Goal: Contribute content: Add original content to the website for others to see

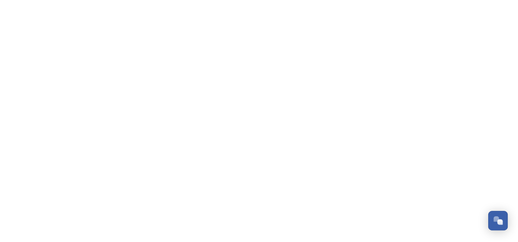
scroll to position [201, 0]
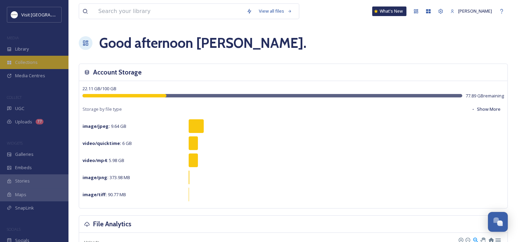
click at [23, 59] on div "Collections" at bounding box center [34, 62] width 68 height 13
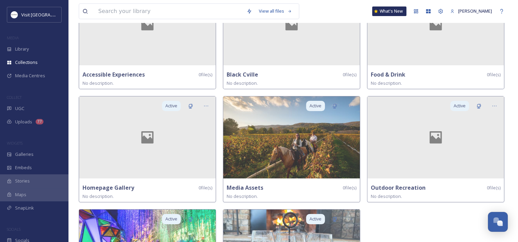
scroll to position [4, 0]
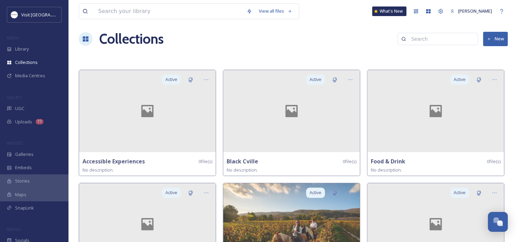
click at [494, 37] on button "New" at bounding box center [495, 39] width 25 height 14
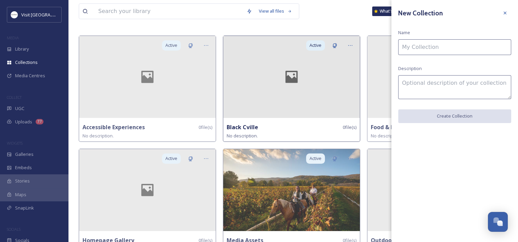
scroll to position [73, 0]
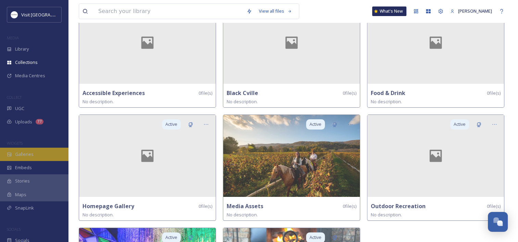
click at [23, 151] on div "Galleries" at bounding box center [34, 154] width 68 height 13
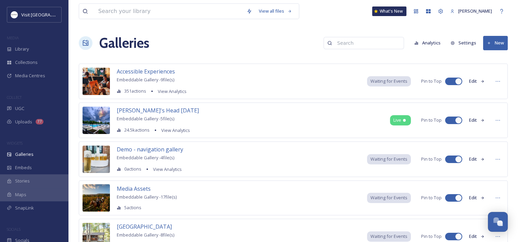
click at [492, 36] on button "New" at bounding box center [495, 43] width 25 height 14
click at [490, 56] on span "Gallery" at bounding box center [497, 59] width 14 height 7
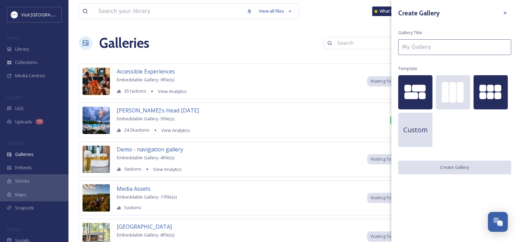
click at [483, 92] on div at bounding box center [490, 89] width 34 height 8
click at [400, 102] on div at bounding box center [415, 92] width 34 height 34
click at [414, 48] on input at bounding box center [454, 47] width 113 height 16
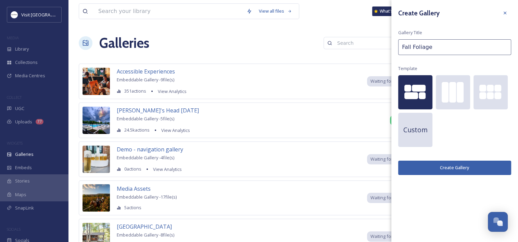
type input "Fall Foliage"
click at [470, 168] on button "Create Gallery" at bounding box center [454, 168] width 113 height 14
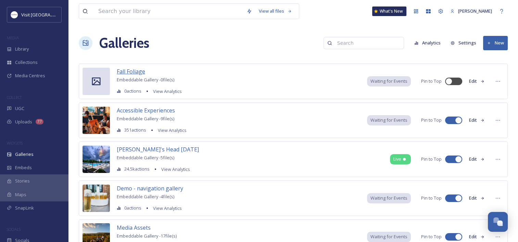
click at [131, 72] on span "Fall Foliage" at bounding box center [131, 72] width 28 height 8
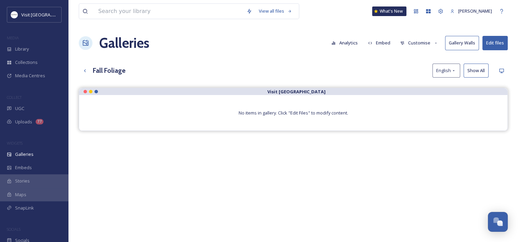
click at [493, 39] on button "Edit files" at bounding box center [494, 43] width 25 height 14
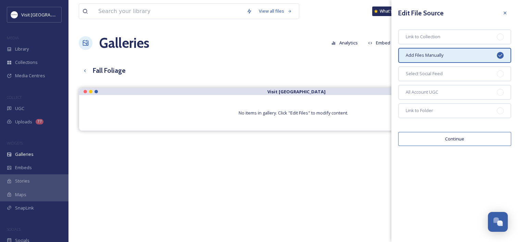
click at [436, 139] on button "Continue" at bounding box center [454, 139] width 113 height 14
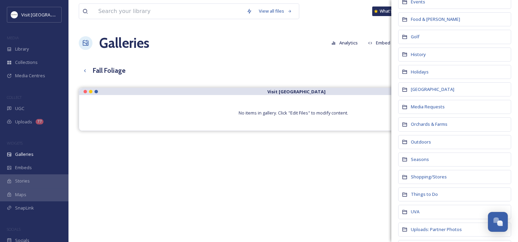
scroll to position [274, 0]
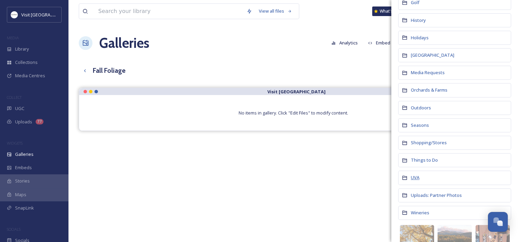
click at [417, 177] on span "UVA" at bounding box center [415, 178] width 9 height 6
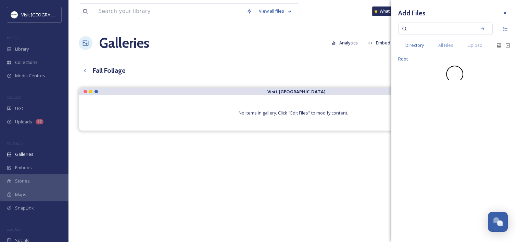
scroll to position [0, 0]
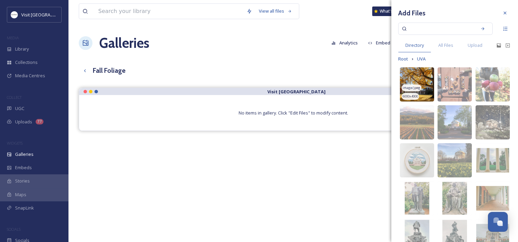
click at [419, 73] on img at bounding box center [417, 84] width 34 height 34
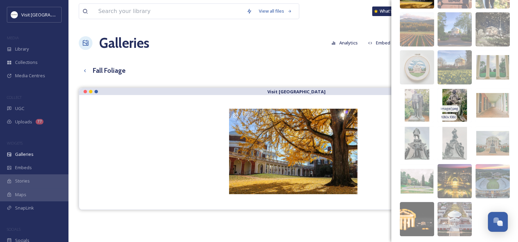
scroll to position [103, 0]
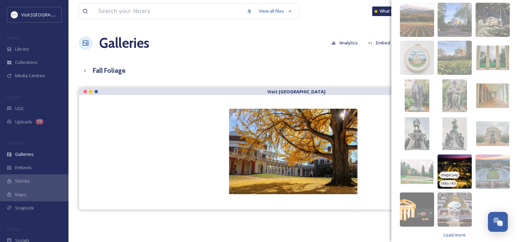
click at [452, 163] on img at bounding box center [455, 172] width 34 height 34
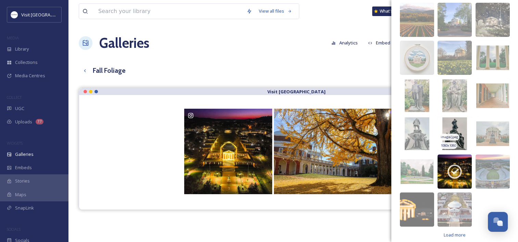
drag, startPoint x: 499, startPoint y: 127, endPoint x: 464, endPoint y: 136, distance: 36.6
click at [499, 127] on img at bounding box center [493, 134] width 34 height 34
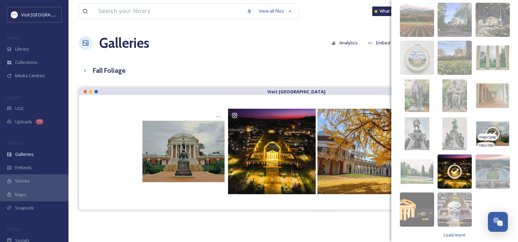
click at [498, 126] on img at bounding box center [493, 134] width 34 height 34
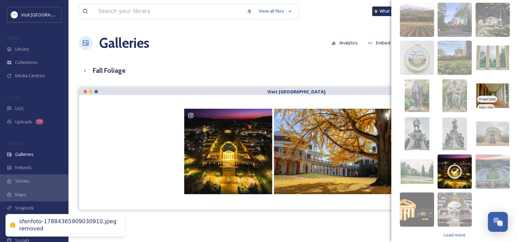
click at [486, 86] on img at bounding box center [493, 96] width 34 height 34
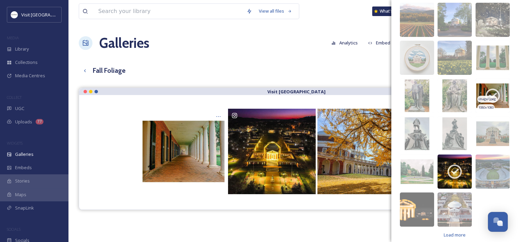
click at [485, 91] on icon at bounding box center [492, 96] width 14 height 14
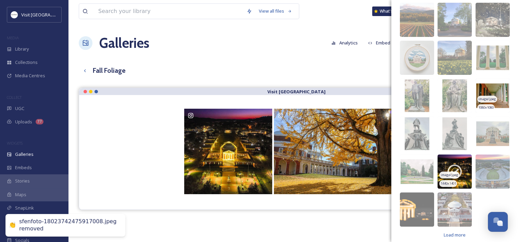
drag, startPoint x: 437, startPoint y: 158, endPoint x: 426, endPoint y: 198, distance: 41.0
click at [438, 159] on img at bounding box center [455, 172] width 34 height 34
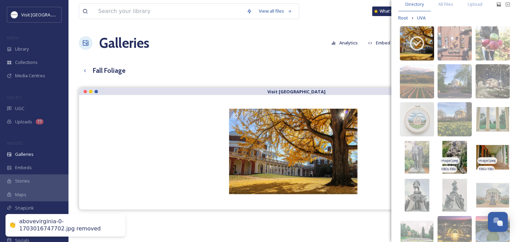
scroll to position [34, 0]
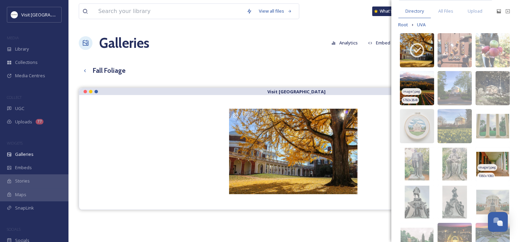
click at [418, 84] on img at bounding box center [417, 88] width 34 height 34
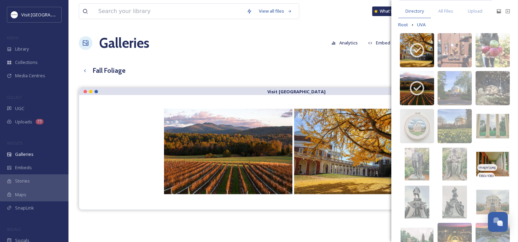
scroll to position [0, 0]
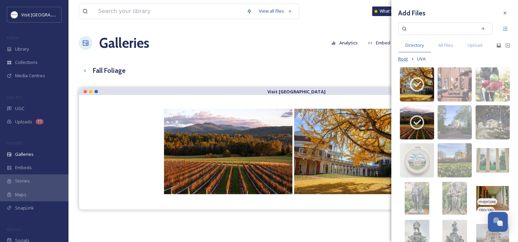
click at [404, 58] on span "Root" at bounding box center [403, 59] width 10 height 7
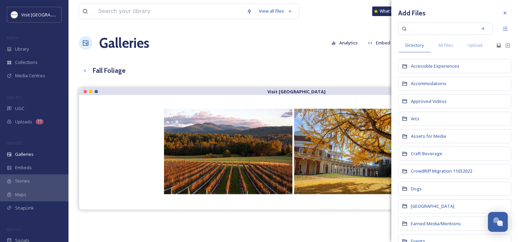
click at [419, 29] on input at bounding box center [440, 28] width 65 height 15
type input "fall"
click at [480, 30] on icon at bounding box center [482, 28] width 5 height 5
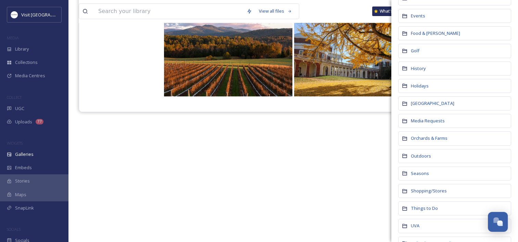
scroll to position [298, 0]
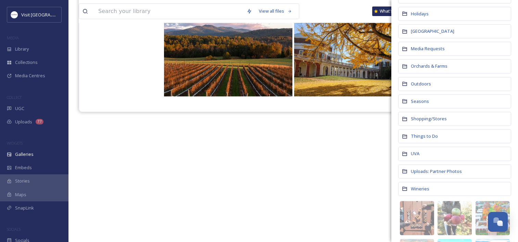
click at [423, 77] on div "Outdoors" at bounding box center [454, 84] width 113 height 14
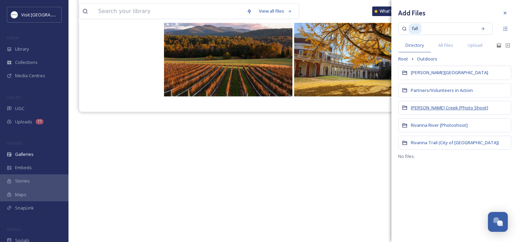
click at [430, 107] on span "Preddy Creek [Photo Shoot]" at bounding box center [449, 108] width 77 height 6
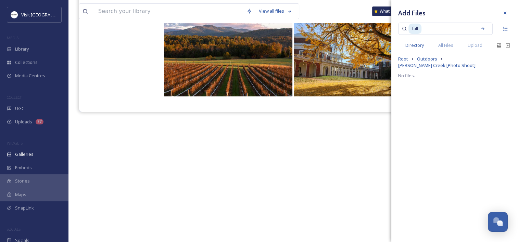
click at [431, 59] on span "Outdoors" at bounding box center [427, 59] width 20 height 7
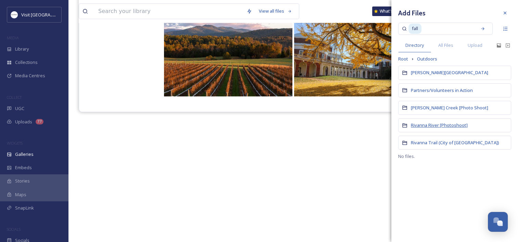
click at [445, 122] on span "Rivanna River [Photoshoot]" at bounding box center [439, 125] width 57 height 6
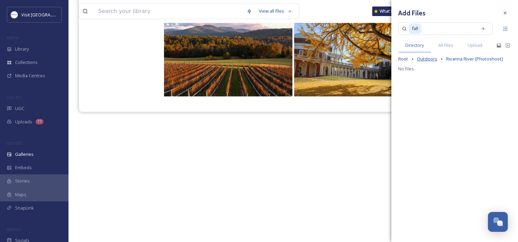
click at [430, 56] on span "Outdoors" at bounding box center [427, 59] width 20 height 7
click at [446, 44] on span "All Files" at bounding box center [445, 45] width 15 height 7
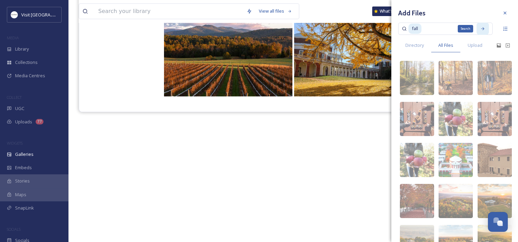
click at [480, 28] on icon at bounding box center [482, 28] width 5 height 5
click at [413, 66] on img at bounding box center [417, 78] width 34 height 34
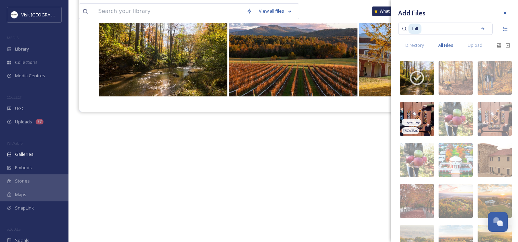
scroll to position [34, 0]
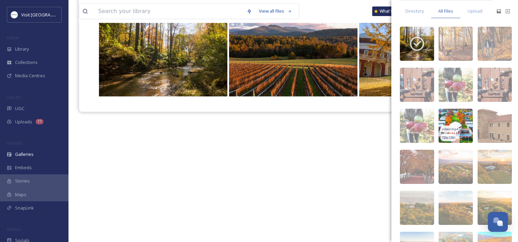
click at [447, 116] on img at bounding box center [456, 126] width 34 height 34
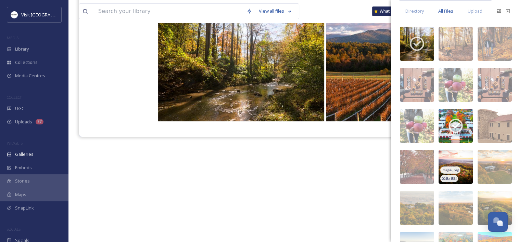
click at [452, 158] on img at bounding box center [456, 167] width 34 height 34
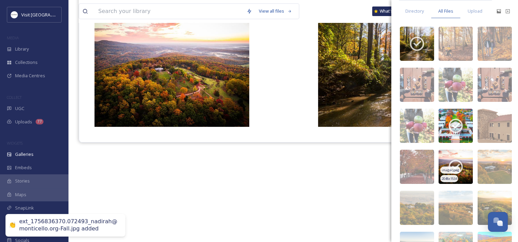
scroll to position [68, 0]
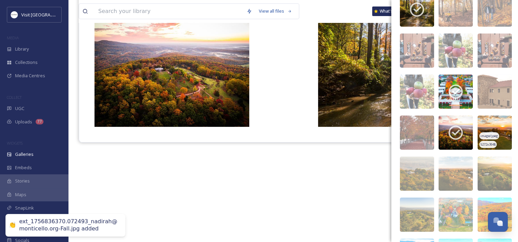
click at [489, 121] on img at bounding box center [495, 133] width 34 height 34
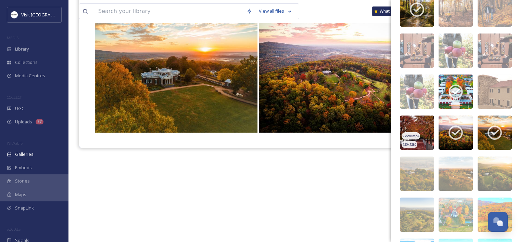
drag, startPoint x: 449, startPoint y: 140, endPoint x: 400, endPoint y: 141, distance: 49.3
click at [449, 140] on icon at bounding box center [455, 132] width 17 height 17
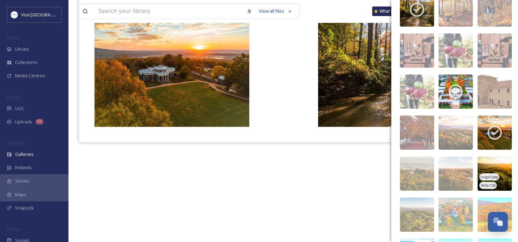
click at [487, 165] on img at bounding box center [495, 174] width 34 height 34
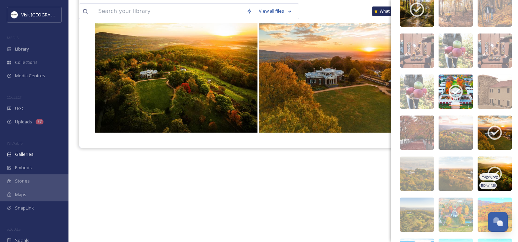
click at [485, 164] on img at bounding box center [495, 174] width 34 height 34
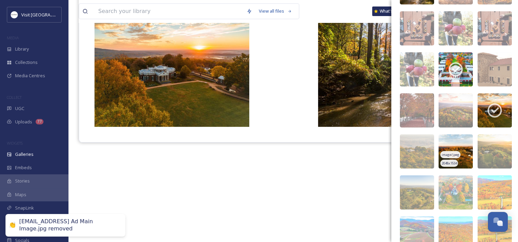
scroll to position [103, 0]
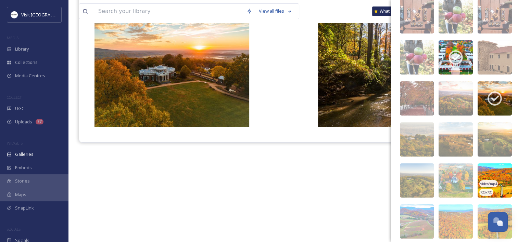
click at [484, 171] on img at bounding box center [495, 181] width 34 height 34
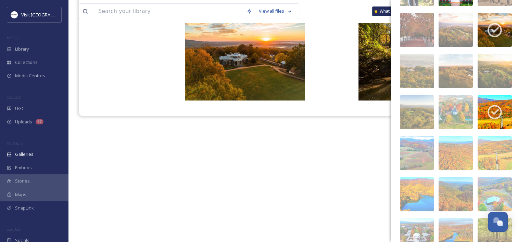
scroll to position [205, 0]
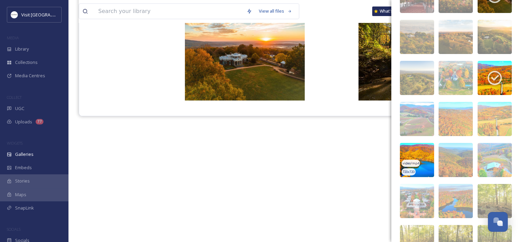
click at [422, 153] on img at bounding box center [417, 160] width 34 height 34
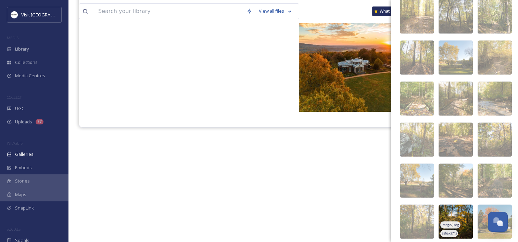
scroll to position [1061, 0]
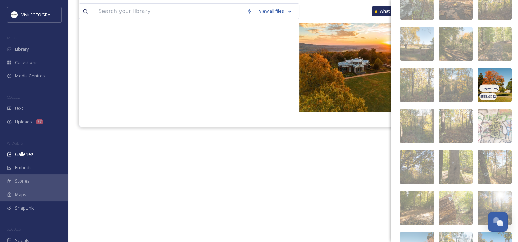
click at [495, 74] on img at bounding box center [495, 85] width 34 height 34
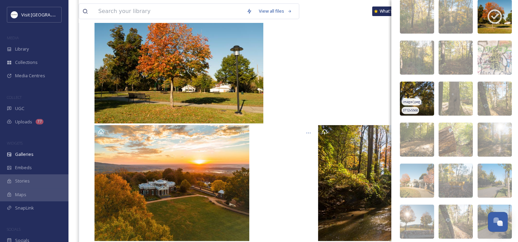
scroll to position [1164, 0]
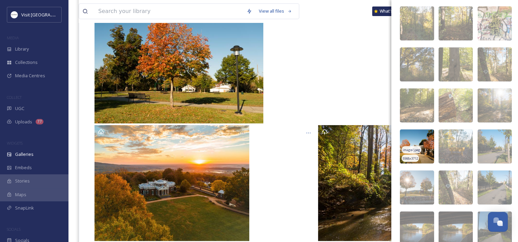
click at [410, 136] on img at bounding box center [417, 146] width 34 height 34
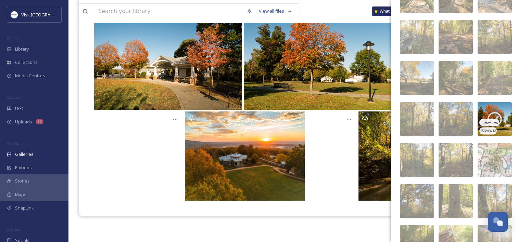
click at [480, 108] on img at bounding box center [495, 119] width 34 height 34
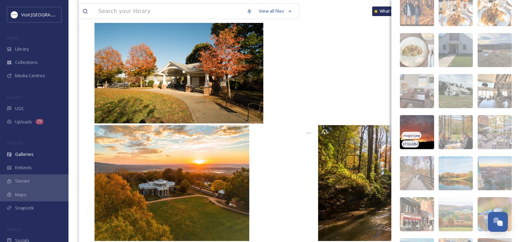
scroll to position [1472, 0]
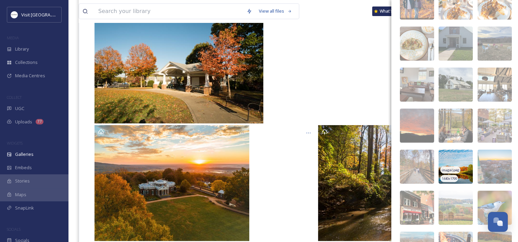
drag, startPoint x: 454, startPoint y: 157, endPoint x: 449, endPoint y: 152, distance: 7.3
click at [454, 157] on img at bounding box center [456, 167] width 34 height 34
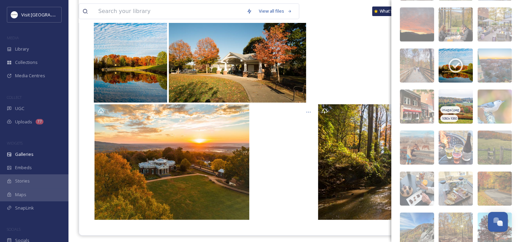
scroll to position [1575, 0]
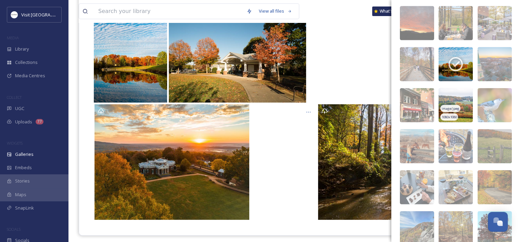
click at [450, 97] on img at bounding box center [456, 105] width 34 height 34
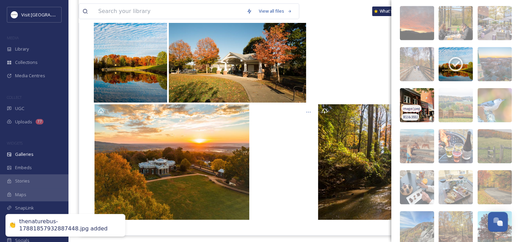
scroll to position [1609, 0]
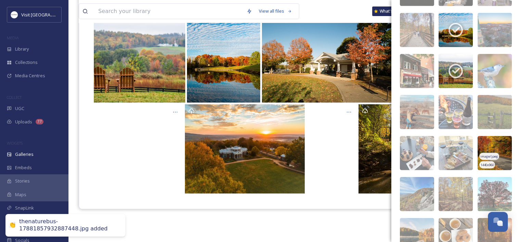
click at [491, 138] on img at bounding box center [495, 153] width 34 height 34
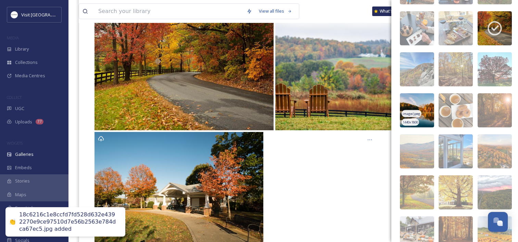
scroll to position [1746, 0]
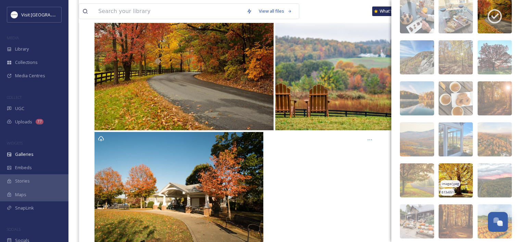
click at [449, 175] on img at bounding box center [456, 181] width 34 height 34
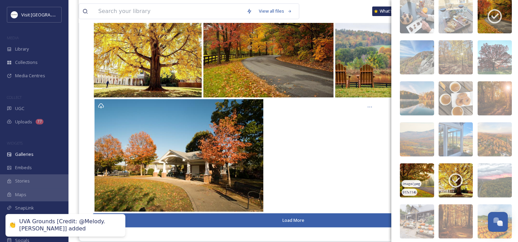
click at [419, 170] on img at bounding box center [417, 181] width 34 height 34
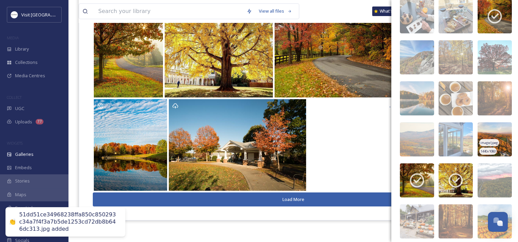
click at [496, 129] on img at bounding box center [495, 140] width 34 height 34
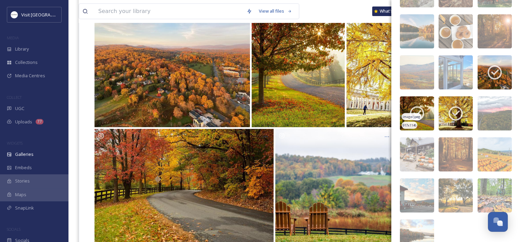
scroll to position [1814, 0]
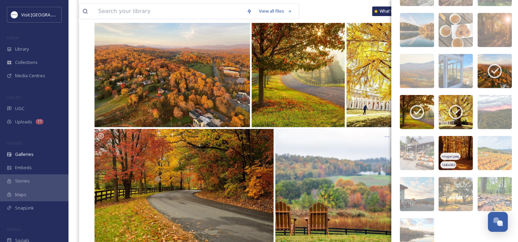
click at [450, 142] on img at bounding box center [456, 153] width 34 height 34
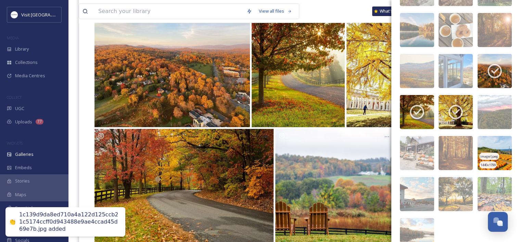
click at [490, 148] on img at bounding box center [495, 153] width 34 height 34
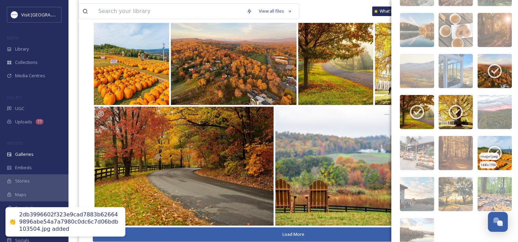
click at [484, 143] on img at bounding box center [495, 153] width 34 height 34
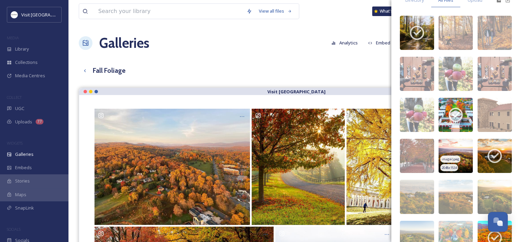
scroll to position [0, 0]
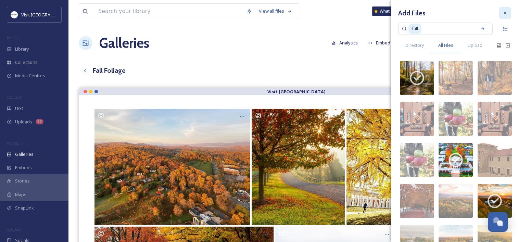
click at [502, 13] on icon at bounding box center [504, 12] width 5 height 5
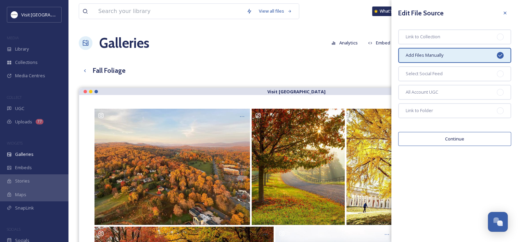
click at [429, 137] on button "Continue" at bounding box center [454, 139] width 113 height 14
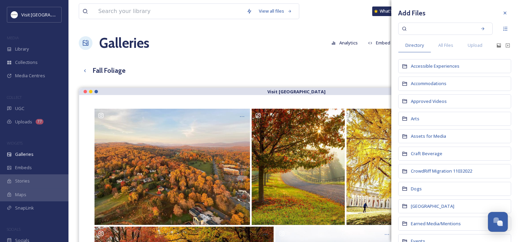
click at [503, 11] on div at bounding box center [505, 13] width 12 height 12
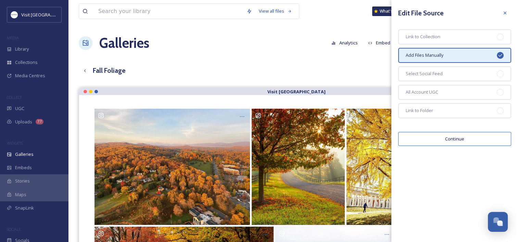
click at [511, 11] on div "Edit File Source Link to Collection Add Files Manually Select Social Feed All A…" at bounding box center [454, 76] width 127 height 153
drag, startPoint x: 506, startPoint y: 12, endPoint x: 497, endPoint y: 21, distance: 12.8
click at [507, 12] on icon at bounding box center [504, 12] width 5 height 5
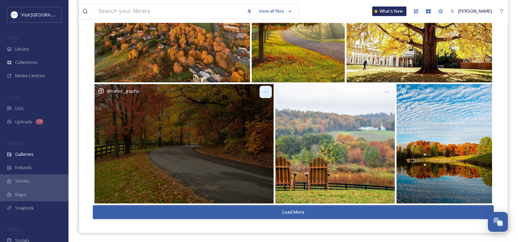
scroll to position [143, 0]
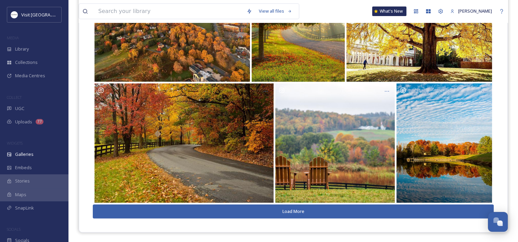
click at [272, 207] on button "Load More" at bounding box center [293, 212] width 401 height 14
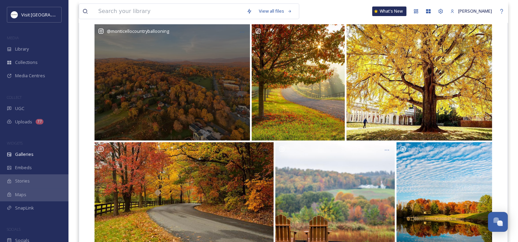
scroll to position [0, 0]
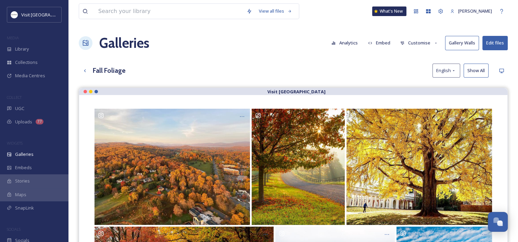
click at [430, 41] on button "Customise" at bounding box center [419, 42] width 45 height 13
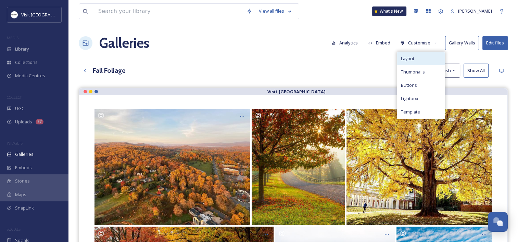
click at [419, 55] on div "Layout" at bounding box center [421, 58] width 48 height 13
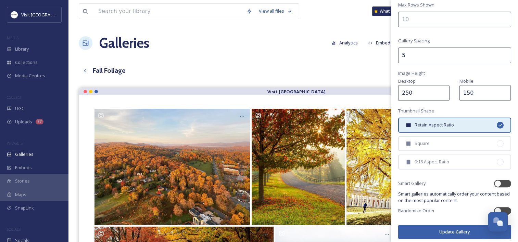
scroll to position [152, 0]
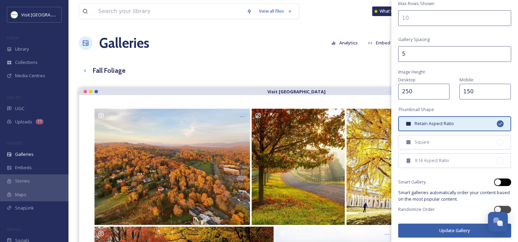
click at [494, 181] on div at bounding box center [497, 182] width 7 height 7
checkbox input "true"
click at [444, 224] on button "Update Gallery" at bounding box center [454, 231] width 113 height 14
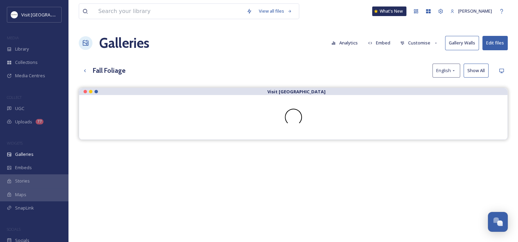
click at [385, 40] on button "Embed" at bounding box center [379, 42] width 29 height 13
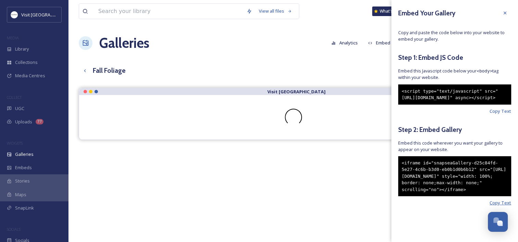
click at [490, 206] on span "Copy Text" at bounding box center [501, 203] width 22 height 7
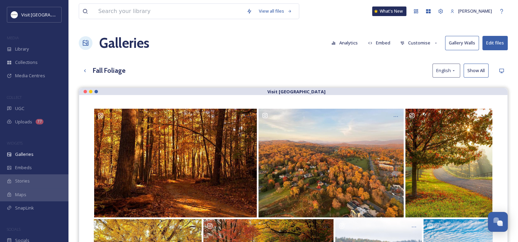
click at [305, 68] on div "Fall Foliage English Show All" at bounding box center [293, 71] width 429 height 14
click at [420, 42] on button "Customise" at bounding box center [419, 42] width 45 height 13
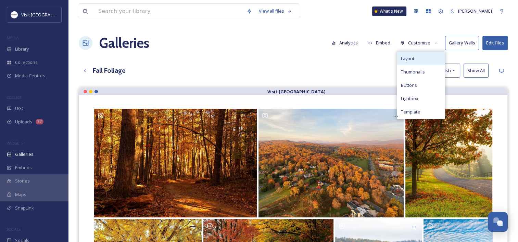
click at [424, 53] on div "Layout" at bounding box center [421, 58] width 48 height 13
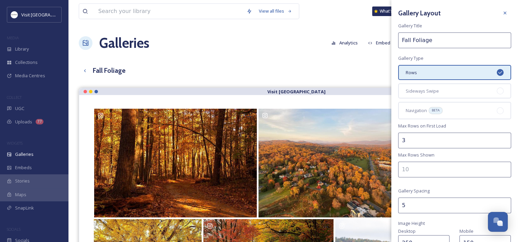
click at [499, 137] on input "3" at bounding box center [454, 141] width 113 height 16
click at [499, 137] on input "4" at bounding box center [454, 141] width 113 height 16
drag, startPoint x: 499, startPoint y: 137, endPoint x: 496, endPoint y: 142, distance: 6.6
type input "5"
click at [499, 137] on input "5" at bounding box center [454, 141] width 113 height 16
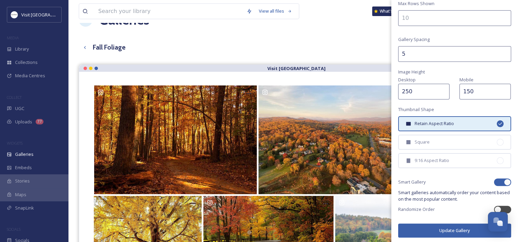
scroll to position [34, 0]
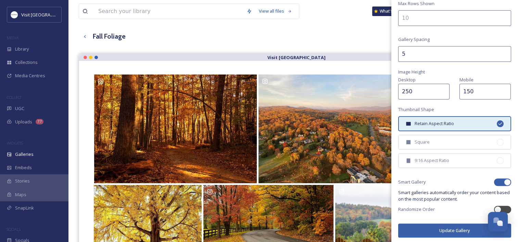
click at [441, 228] on button "Update Gallery" at bounding box center [454, 231] width 113 height 14
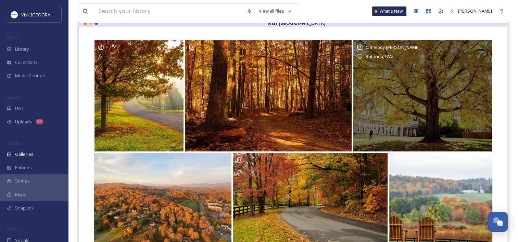
scroll to position [0, 0]
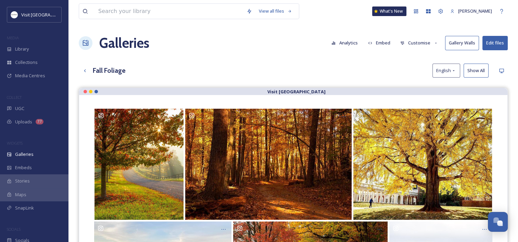
click at [428, 41] on button "Customise" at bounding box center [419, 42] width 45 height 13
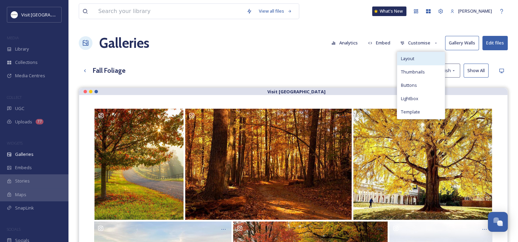
click at [421, 59] on div "Layout" at bounding box center [421, 58] width 48 height 13
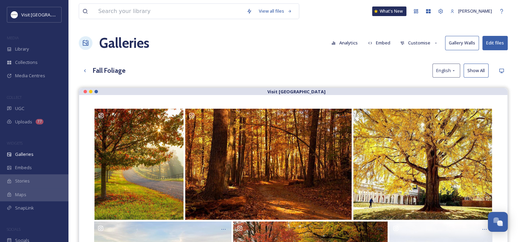
click at [497, 40] on button "Edit files" at bounding box center [494, 43] width 25 height 14
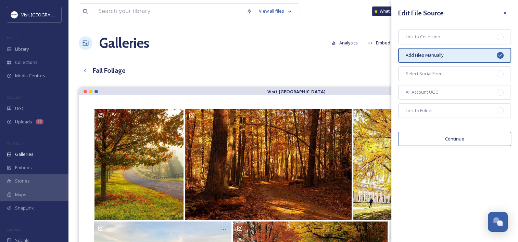
click at [434, 139] on button "Continue" at bounding box center [454, 139] width 113 height 14
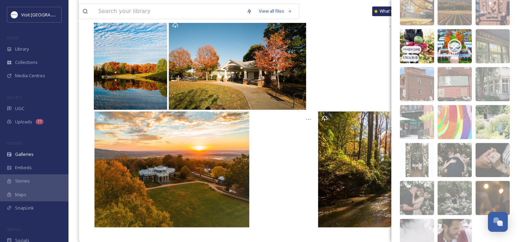
scroll to position [469, 0]
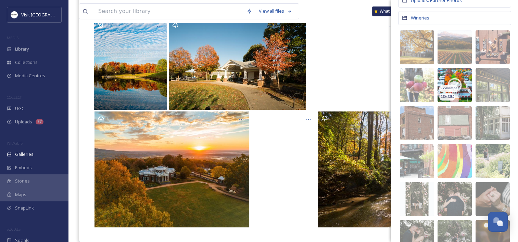
click at [444, 87] on span "video/mp4" at bounding box center [449, 88] width 16 height 5
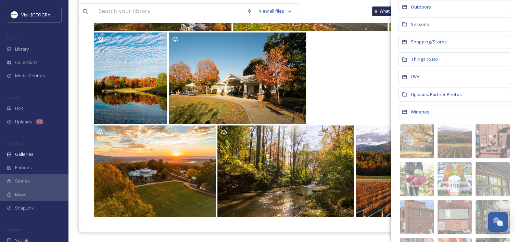
scroll to position [537, 0]
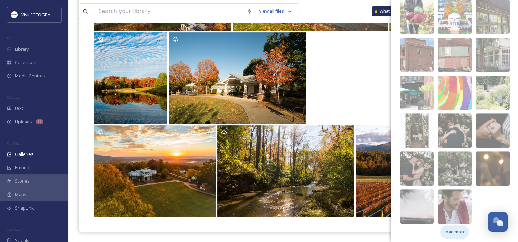
click at [449, 229] on span "Load more" at bounding box center [455, 232] width 22 height 7
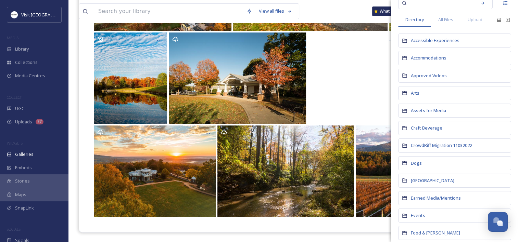
scroll to position [0, 0]
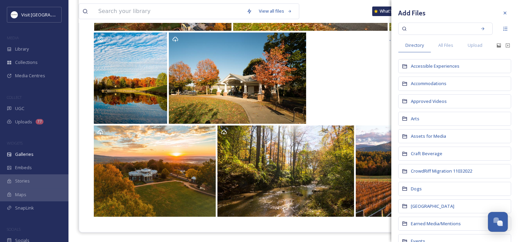
click at [418, 29] on input at bounding box center [440, 28] width 65 height 15
type input "fall"
click at [481, 28] on div at bounding box center [483, 29] width 12 height 12
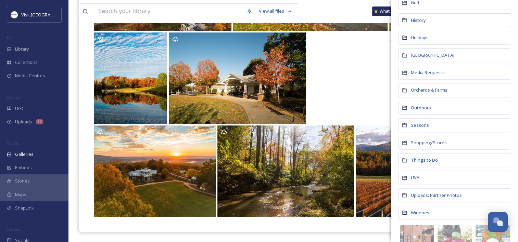
scroll to position [445, 0]
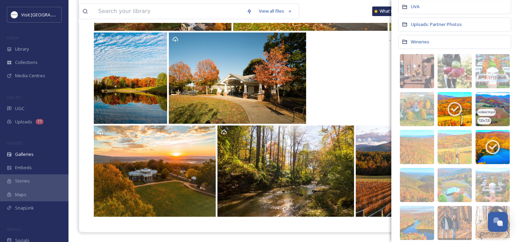
click at [485, 96] on img at bounding box center [493, 109] width 34 height 34
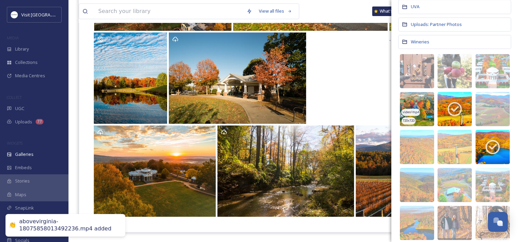
scroll to position [269, 0]
click at [407, 95] on img at bounding box center [417, 109] width 34 height 34
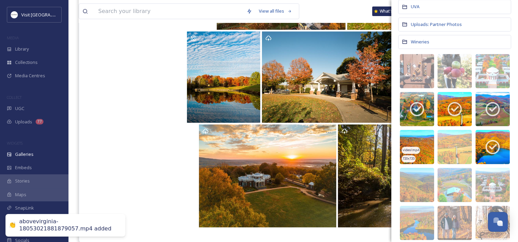
click at [417, 133] on img at bounding box center [417, 147] width 34 height 34
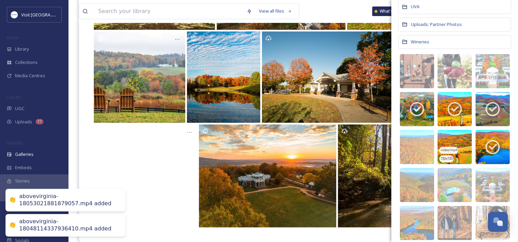
click at [447, 135] on img at bounding box center [455, 147] width 34 height 34
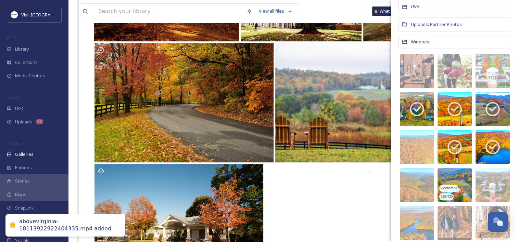
click at [444, 169] on img at bounding box center [455, 185] width 34 height 34
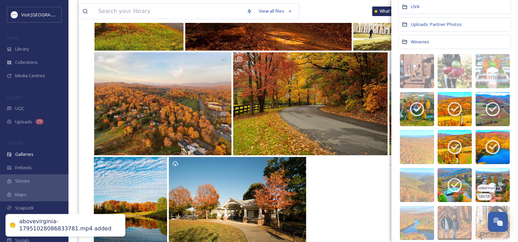
click at [480, 174] on img at bounding box center [493, 185] width 34 height 34
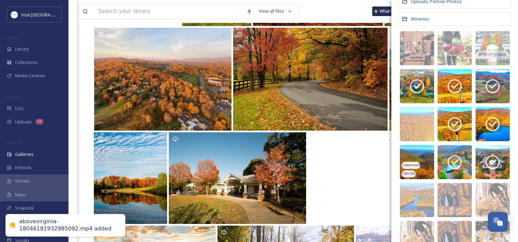
scroll to position [479, 0]
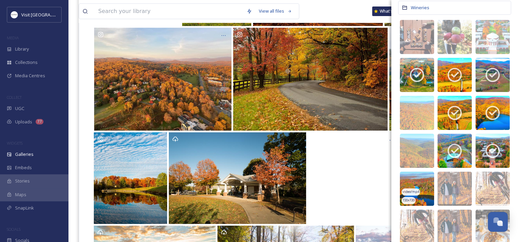
click at [420, 175] on img at bounding box center [417, 189] width 34 height 34
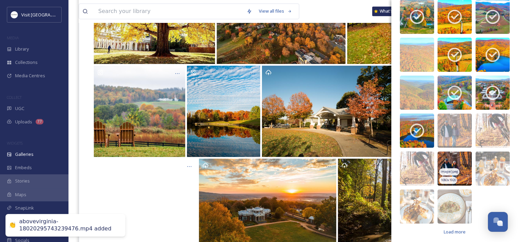
scroll to position [372, 0]
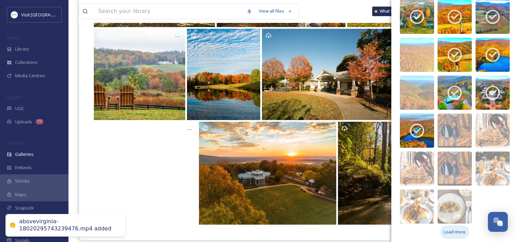
click at [454, 229] on span "Load more" at bounding box center [455, 232] width 22 height 7
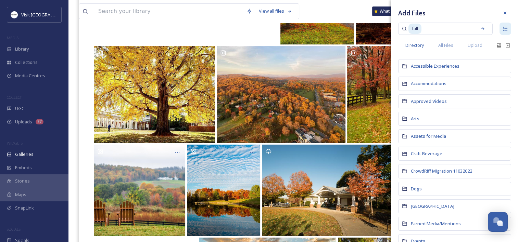
scroll to position [140, 0]
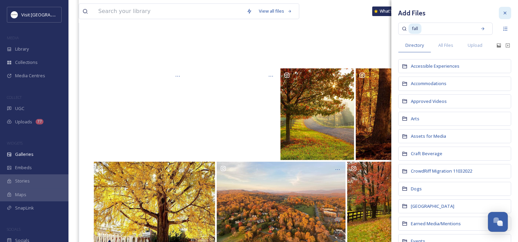
click at [502, 13] on icon at bounding box center [504, 12] width 5 height 5
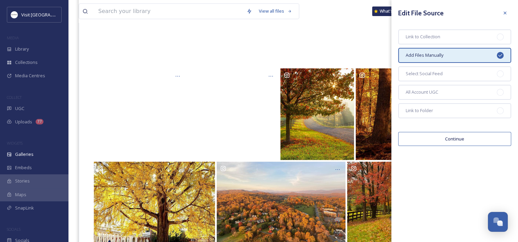
click at [440, 140] on button "Continue" at bounding box center [454, 139] width 113 height 14
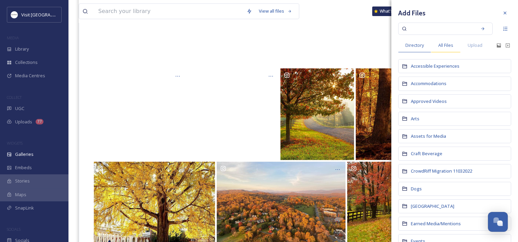
click at [444, 43] on span "All Files" at bounding box center [445, 45] width 15 height 7
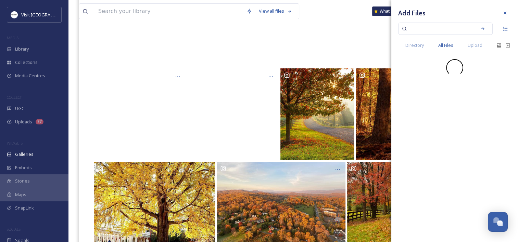
click at [421, 26] on input at bounding box center [440, 28] width 65 height 15
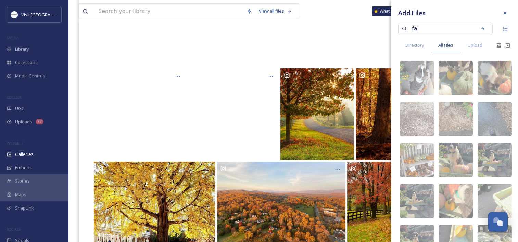
type input "fall"
click at [480, 27] on icon at bounding box center [482, 28] width 5 height 5
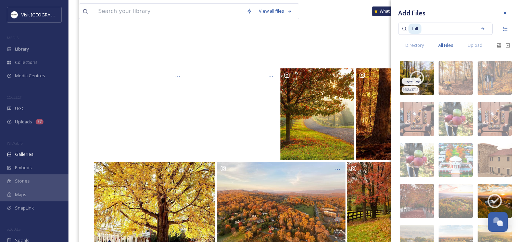
click at [412, 78] on div "image/jpeg" at bounding box center [412, 81] width 20 height 7
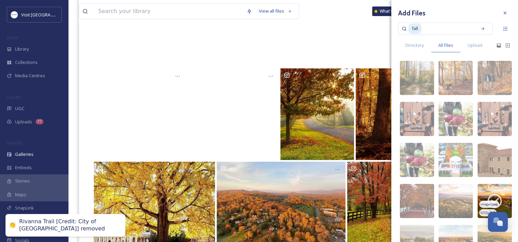
click at [486, 199] on icon at bounding box center [494, 201] width 17 height 17
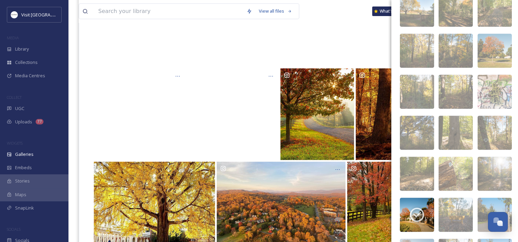
scroll to position [1232, 0]
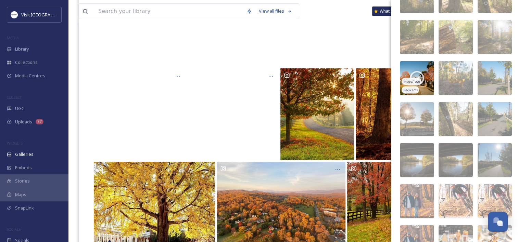
click at [419, 69] on img at bounding box center [417, 78] width 34 height 34
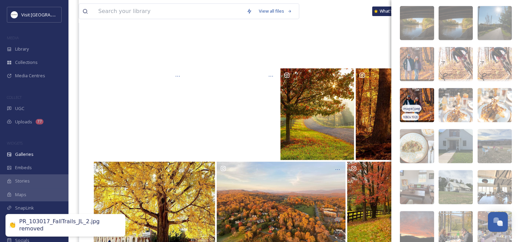
scroll to position [1506, 0]
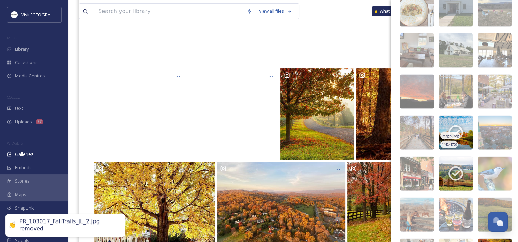
click at [440, 123] on img at bounding box center [456, 133] width 34 height 34
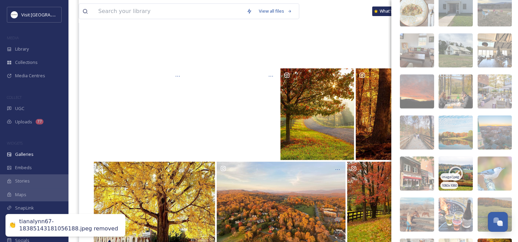
click at [454, 162] on img at bounding box center [456, 174] width 34 height 34
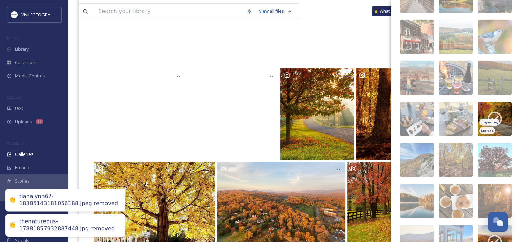
click at [482, 109] on img at bounding box center [495, 119] width 34 height 34
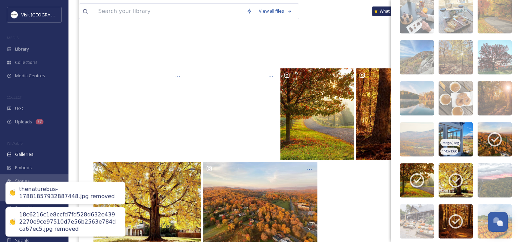
drag, startPoint x: 484, startPoint y: 132, endPoint x: 455, endPoint y: 151, distance: 34.4
click at [486, 131] on icon at bounding box center [494, 139] width 17 height 17
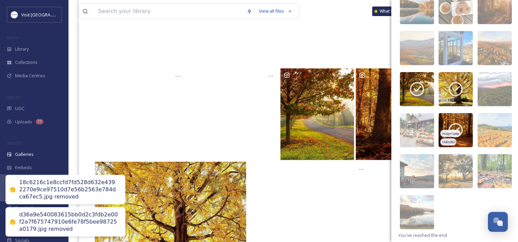
scroll to position [1841, 0]
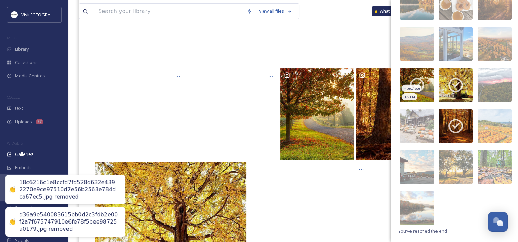
click at [415, 78] on icon at bounding box center [417, 85] width 14 height 14
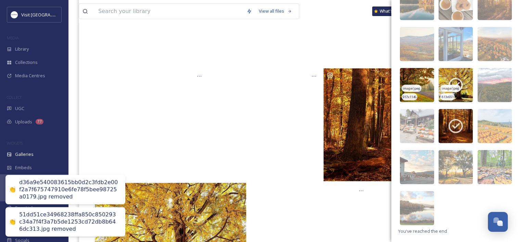
click at [439, 75] on img at bounding box center [456, 85] width 34 height 34
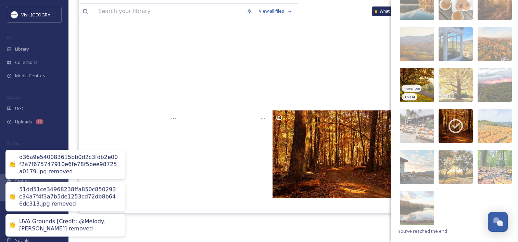
scroll to position [98, 0]
click at [446, 115] on img at bounding box center [456, 126] width 34 height 34
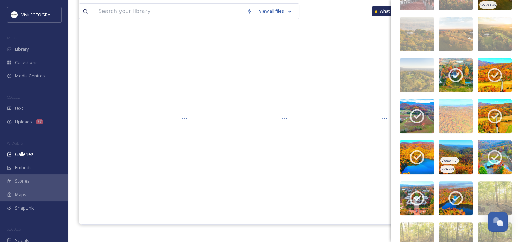
scroll to position [205, 0]
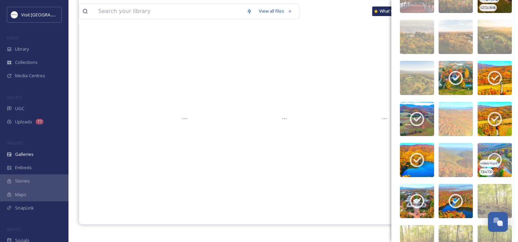
click at [481, 164] on span "video/mp4" at bounding box center [488, 163] width 16 height 5
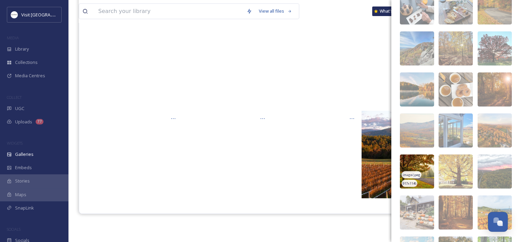
scroll to position [1670, 0]
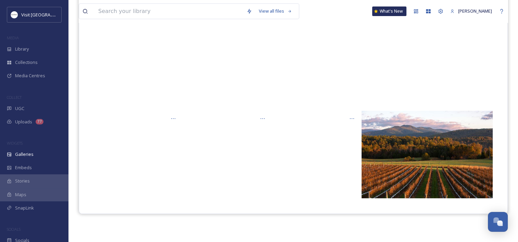
click at [342, 13] on div "View all files What's New Sabrina Combs" at bounding box center [293, 11] width 429 height 23
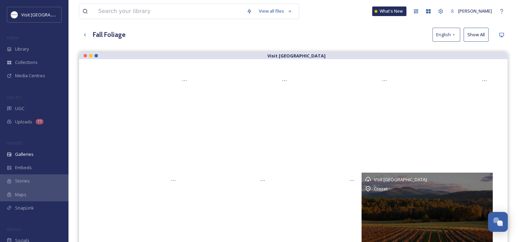
scroll to position [0, 0]
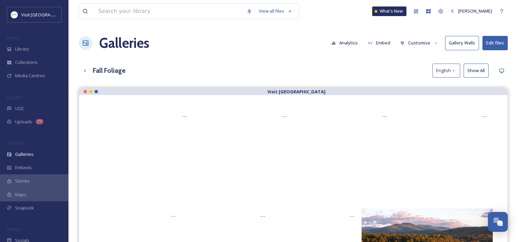
click at [489, 47] on button "Edit files" at bounding box center [494, 43] width 25 height 14
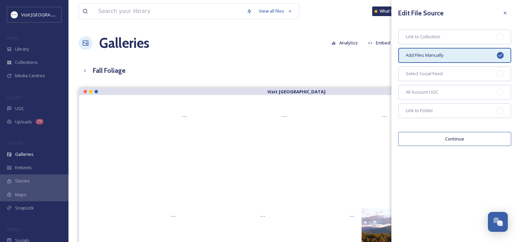
click at [440, 135] on button "Continue" at bounding box center [454, 139] width 113 height 14
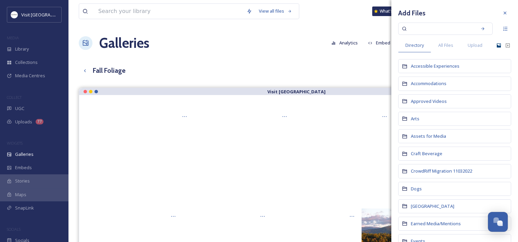
click at [496, 45] on icon at bounding box center [498, 45] width 5 height 5
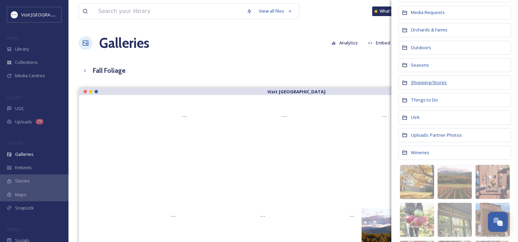
scroll to position [298, 0]
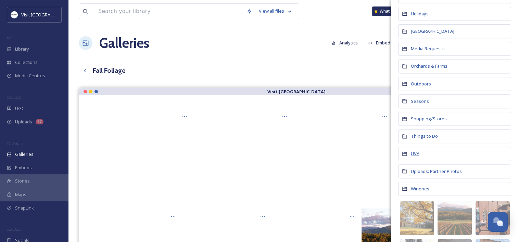
click at [412, 151] on span "UVA" at bounding box center [415, 154] width 9 height 6
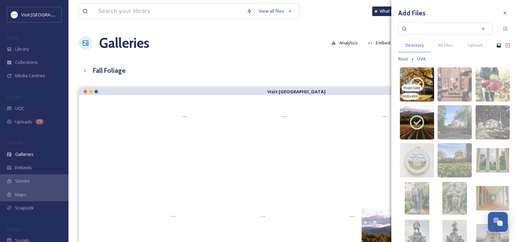
drag, startPoint x: 412, startPoint y: 151, endPoint x: 423, endPoint y: 71, distance: 80.2
click at [419, 72] on img at bounding box center [417, 84] width 34 height 34
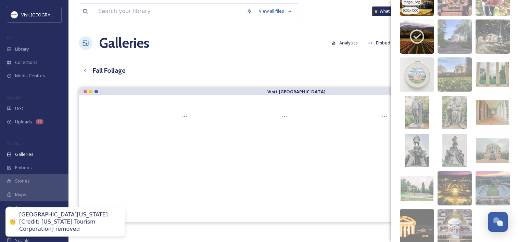
scroll to position [103, 0]
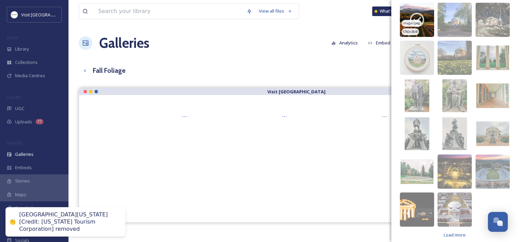
click at [430, 27] on img at bounding box center [417, 20] width 34 height 34
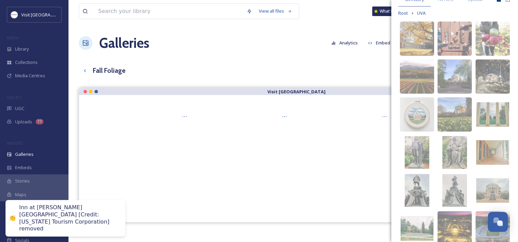
scroll to position [0, 0]
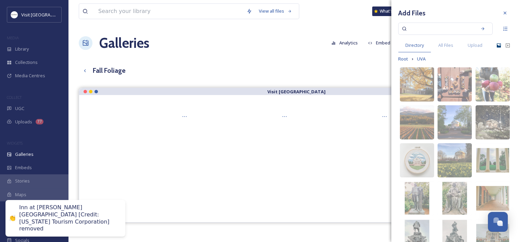
click at [253, 71] on div "Fall Foliage English Show All" at bounding box center [293, 71] width 429 height 14
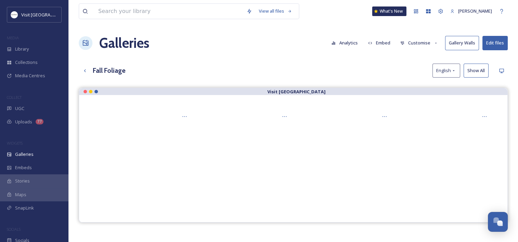
click at [494, 38] on button "Edit files" at bounding box center [494, 43] width 25 height 14
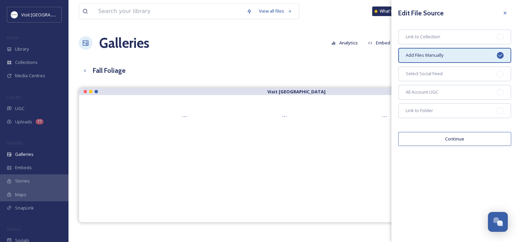
click at [443, 136] on button "Continue" at bounding box center [454, 139] width 113 height 14
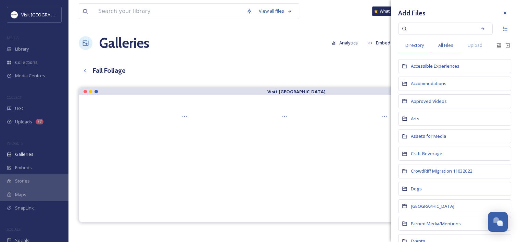
click at [445, 49] on div "All Files" at bounding box center [445, 45] width 29 height 14
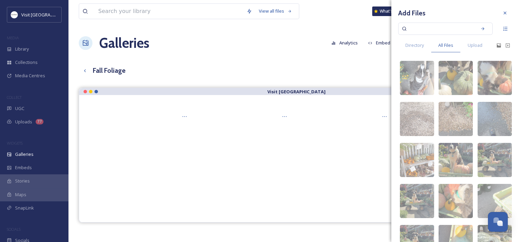
drag, startPoint x: 426, startPoint y: 29, endPoint x: 422, endPoint y: 32, distance: 5.1
click at [426, 29] on input at bounding box center [440, 28] width 65 height 15
type input "fall"
click at [480, 28] on icon at bounding box center [482, 28] width 5 height 5
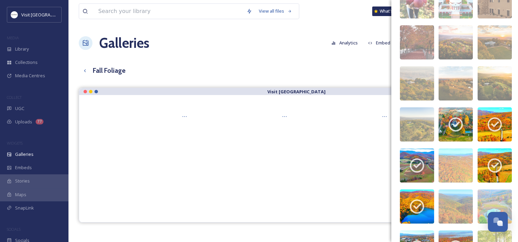
scroll to position [159, 0]
click at [482, 149] on img at bounding box center [495, 166] width 34 height 34
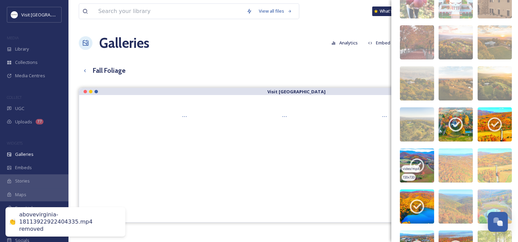
click at [423, 152] on img at bounding box center [417, 166] width 34 height 34
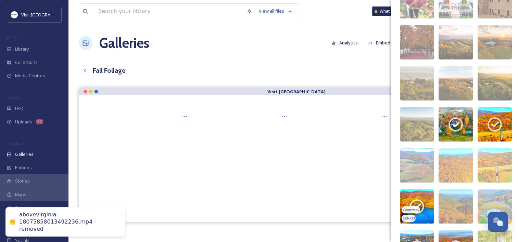
click at [409, 194] on img at bounding box center [417, 207] width 34 height 34
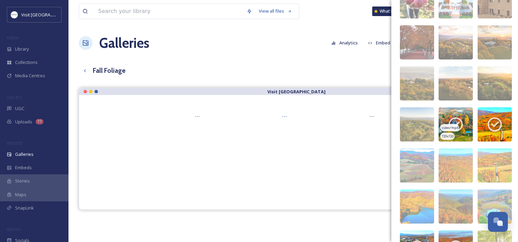
click at [461, 111] on img at bounding box center [456, 124] width 34 height 34
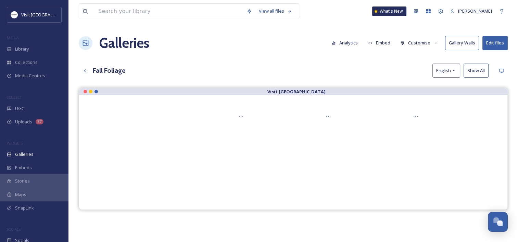
click at [352, 66] on div "Fall Foliage English Show All" at bounding box center [293, 71] width 429 height 14
click at [294, 58] on div "View all files What's New Sabrina Combs Galleries Analytics Embed Customise Gal…" at bounding box center [292, 170] width 449 height 341
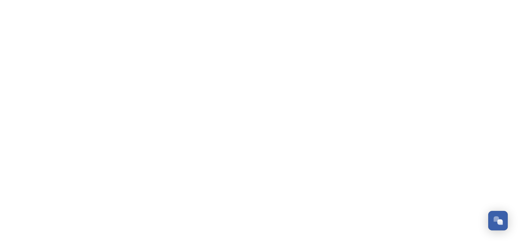
scroll to position [201, 0]
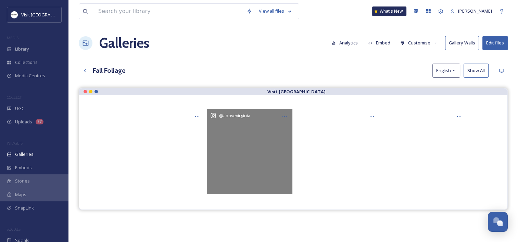
drag, startPoint x: 346, startPoint y: 158, endPoint x: 422, endPoint y: 81, distance: 107.7
click at [217, 145] on div "@ abovevirginia" at bounding box center [293, 152] width 401 height 86
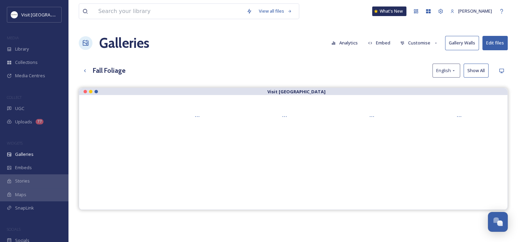
click at [429, 44] on button "Customise" at bounding box center [419, 42] width 45 height 13
